Goal: Navigation & Orientation: Go to known website

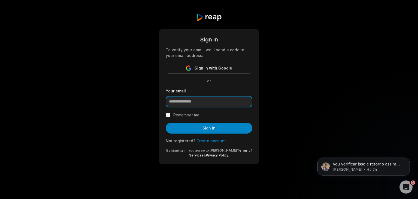
click at [224, 104] on input "email" at bounding box center [209, 101] width 87 height 11
type input "**********"
click at [185, 116] on label "Remember me" at bounding box center [186, 115] width 26 height 7
click at [197, 126] on button "Sign in" at bounding box center [209, 127] width 87 height 11
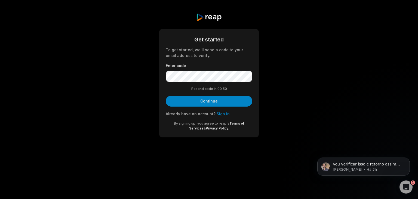
click at [195, 70] on div "Enter code" at bounding box center [209, 72] width 87 height 19
click at [194, 105] on button "Continue" at bounding box center [209, 100] width 87 height 11
